Goal: Find specific page/section: Find specific page/section

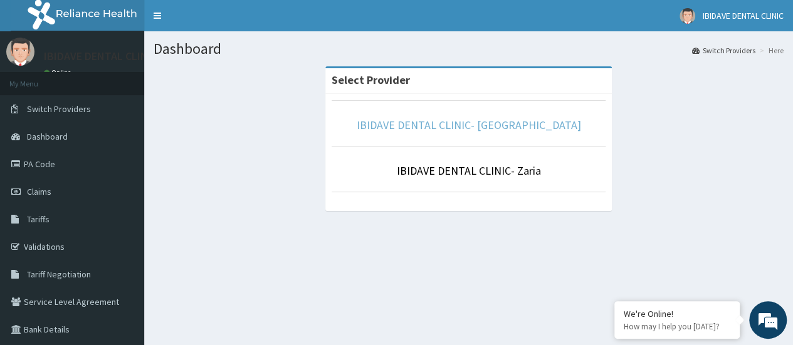
click at [459, 120] on link "IBIDAVE DENTAL CLINIC- [GEOGRAPHIC_DATA]" at bounding box center [469, 125] width 224 height 14
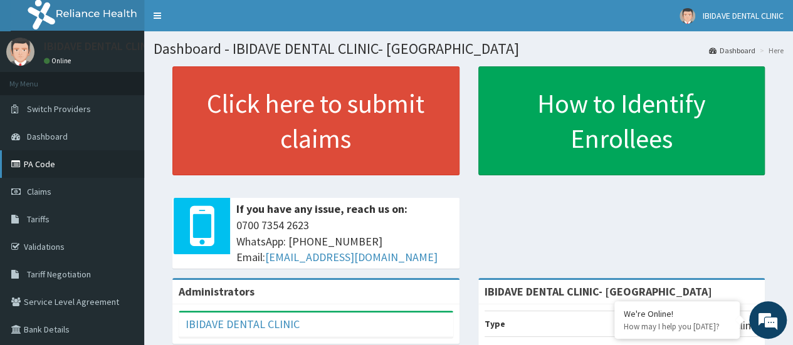
click at [44, 165] on link "PA Code" at bounding box center [72, 164] width 144 height 28
